Goal: Complete application form

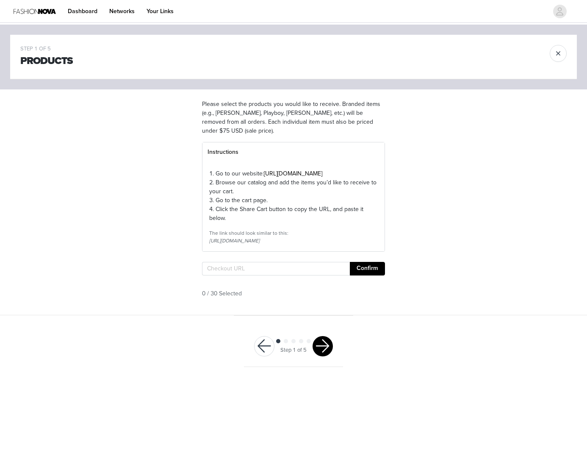
click at [245, 296] on section "Please select the products you would like to receive. Branded items (e.g., [PER…" at bounding box center [293, 201] width 203 height 225
click at [241, 275] on input "text" at bounding box center [276, 269] width 148 height 14
paste input "[URL][DOMAIN_NAME]"
type input "[URL][DOMAIN_NAME]"
click at [358, 275] on button "Confirm" at bounding box center [367, 269] width 35 height 14
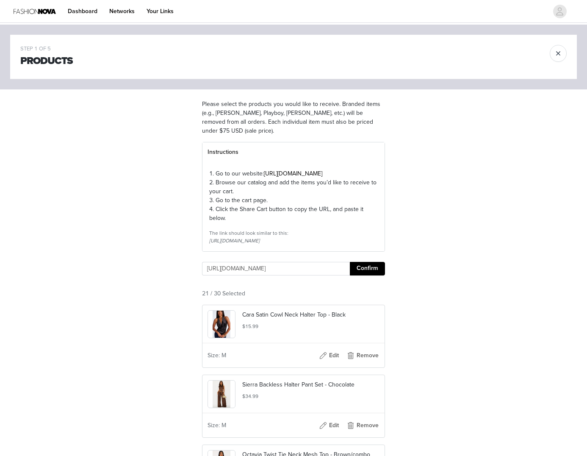
click at [365, 275] on button "Confirm" at bounding box center [367, 269] width 35 height 14
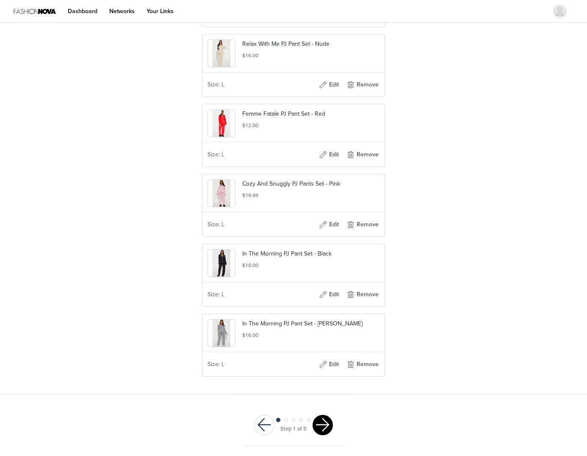
scroll to position [1407, 0]
click at [324, 423] on button "button" at bounding box center [323, 425] width 20 height 20
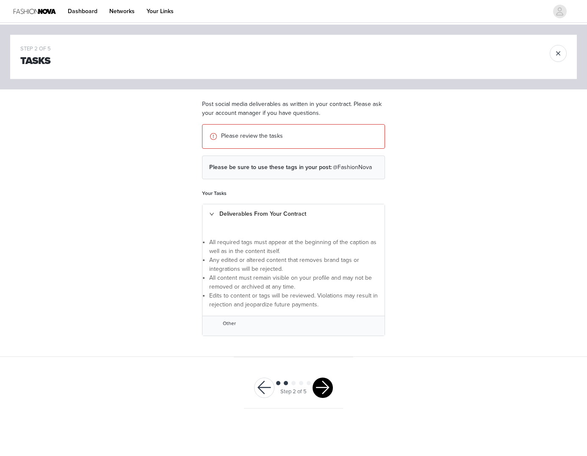
click at [256, 133] on p "Please review the tasks" at bounding box center [299, 135] width 157 height 9
click at [323, 384] on button "button" at bounding box center [323, 388] width 20 height 20
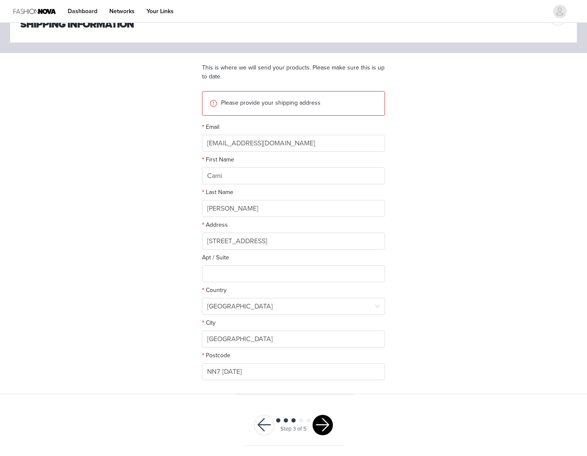
scroll to position [36, 0]
click at [326, 421] on button "button" at bounding box center [323, 425] width 20 height 20
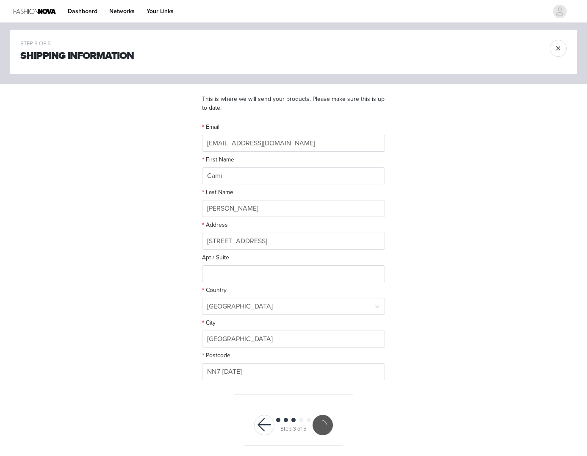
scroll to position [5, 0]
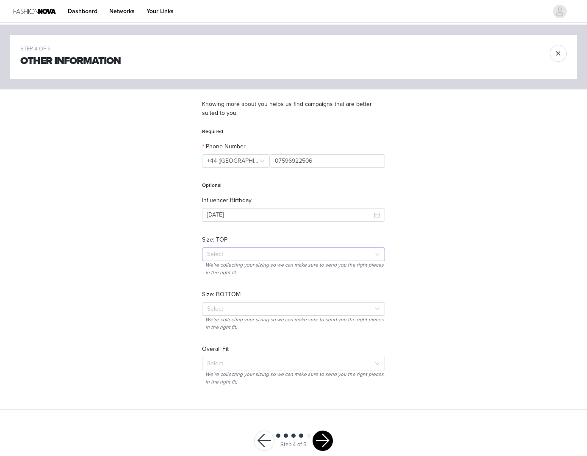
click at [212, 250] on div "Select" at bounding box center [289, 254] width 164 height 8
click at [218, 294] on li "M" at bounding box center [293, 298] width 183 height 14
click at [417, 263] on div "STEP 4 OF 5 Other Information Knowing more about you helps us find campaigns th…" at bounding box center [293, 217] width 587 height 385
click at [248, 310] on div "Select" at bounding box center [289, 309] width 164 height 8
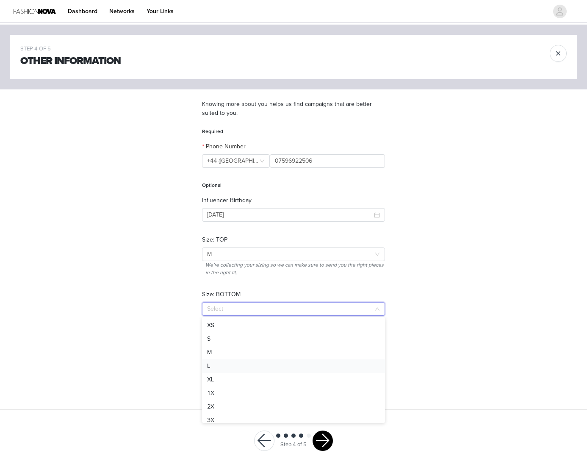
click at [237, 361] on li "L" at bounding box center [293, 366] width 183 height 14
drag, startPoint x: 145, startPoint y: 346, endPoint x: 185, endPoint y: 349, distance: 40.0
click at [146, 346] on div "STEP 4 OF 5 Other Information Knowing more about you helps us find campaigns th…" at bounding box center [293, 217] width 587 height 385
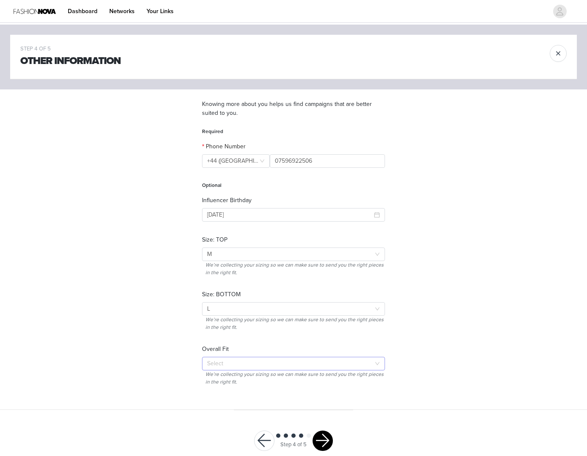
click at [226, 369] on div "Select" at bounding box center [290, 363] width 167 height 13
click at [252, 393] on li "True To Size" at bounding box center [293, 394] width 183 height 14
click at [447, 307] on div "STEP 4 OF 5 Other Information Knowing more about you helps us find campaigns th…" at bounding box center [293, 217] width 587 height 385
click at [320, 437] on button "button" at bounding box center [323, 441] width 20 height 20
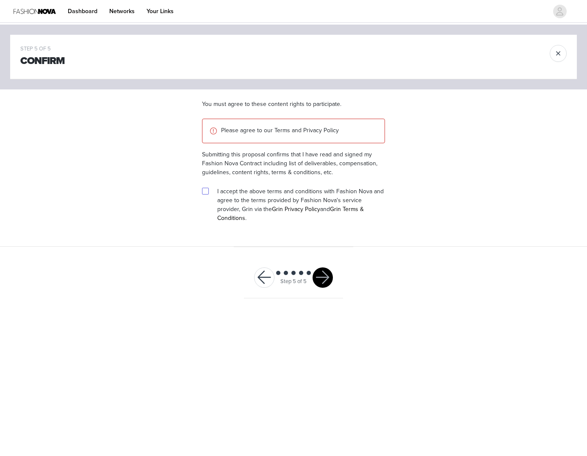
click at [206, 189] on input "checkbox" at bounding box center [205, 191] width 6 height 6
checkbox input "true"
drag, startPoint x: 322, startPoint y: 265, endPoint x: 334, endPoint y: 267, distance: 11.3
click at [322, 267] on button "button" at bounding box center [323, 277] width 20 height 20
